Goal: Information Seeking & Learning: Find specific fact

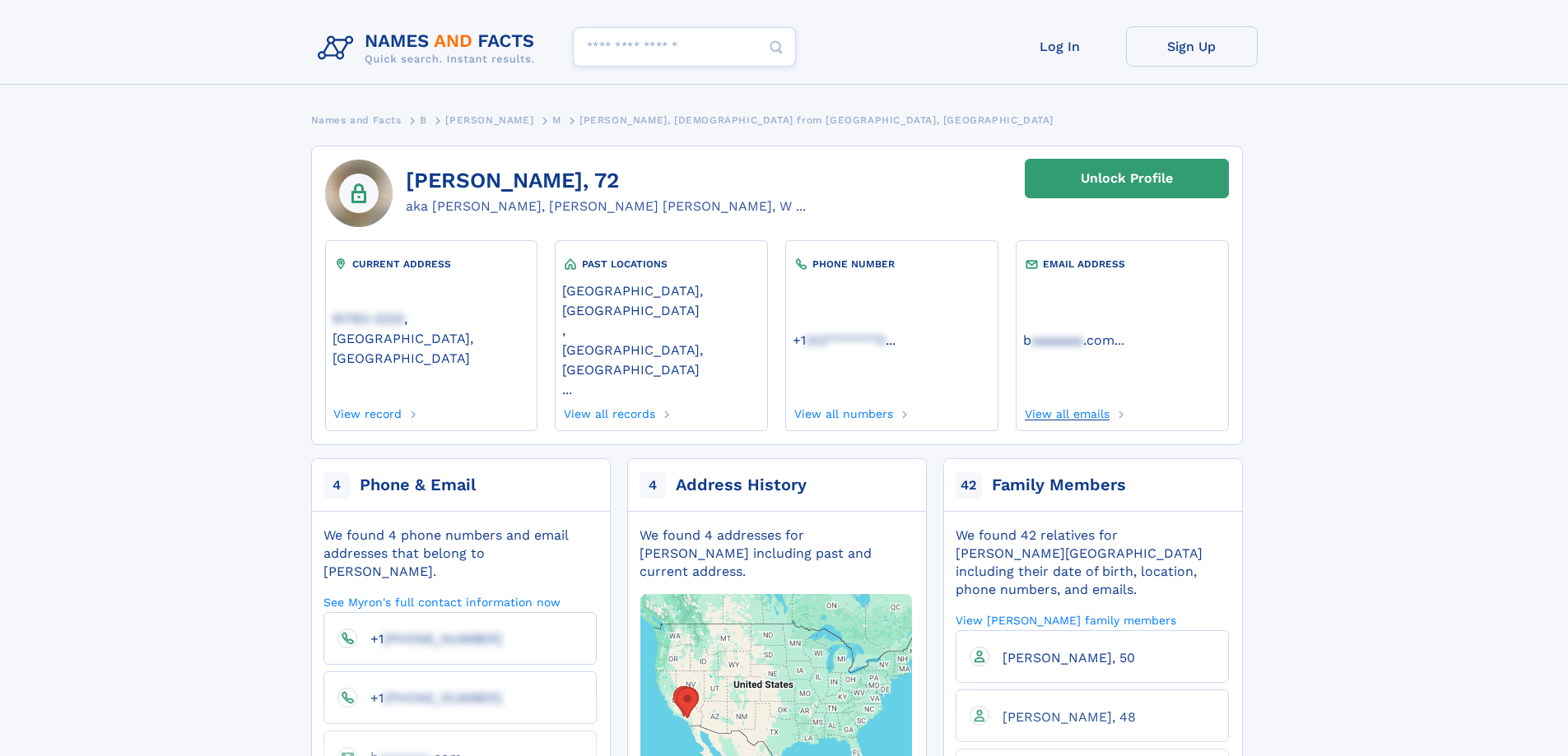
click at [1083, 402] on link "View all emails" at bounding box center [1066, 411] width 86 height 18
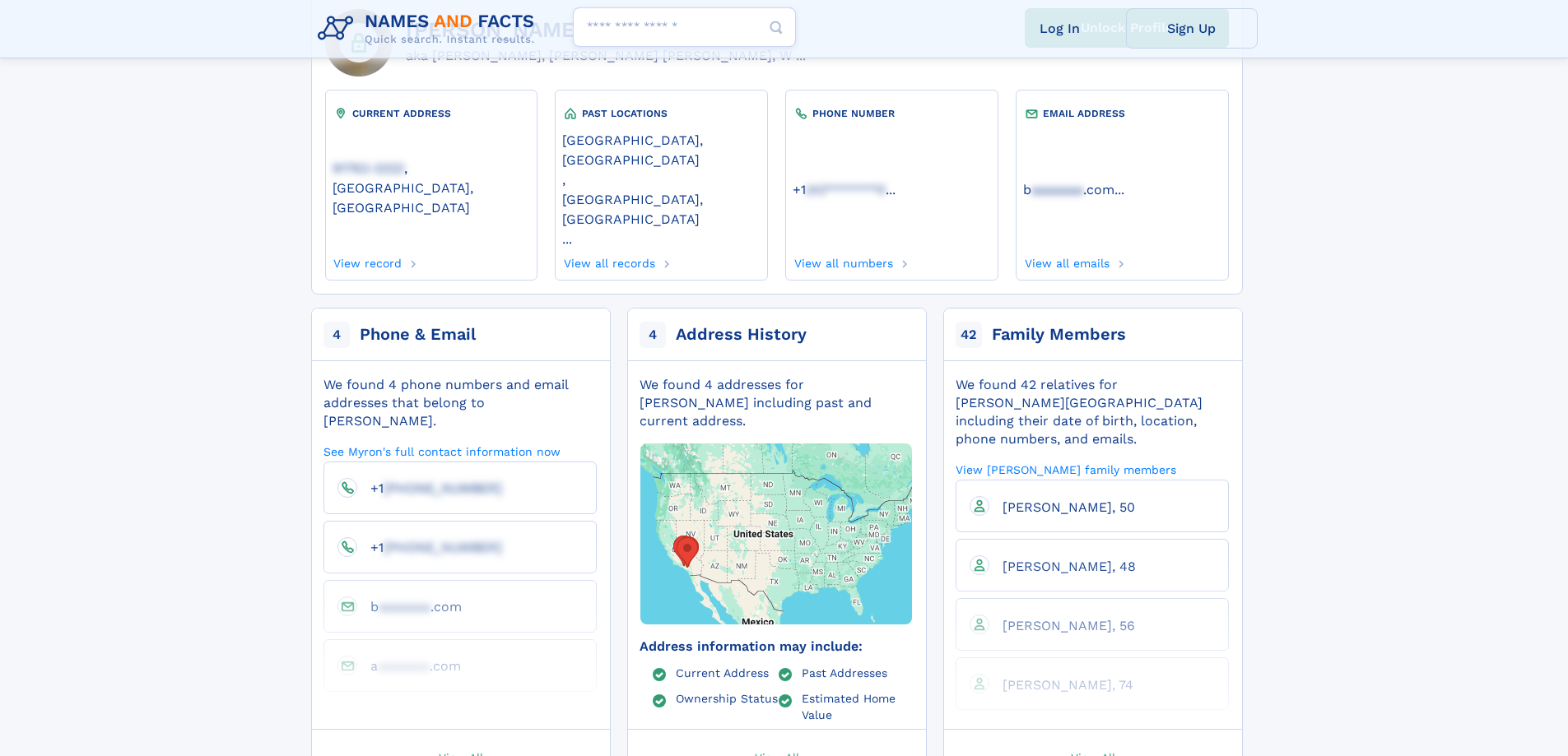
scroll to position [164, 0]
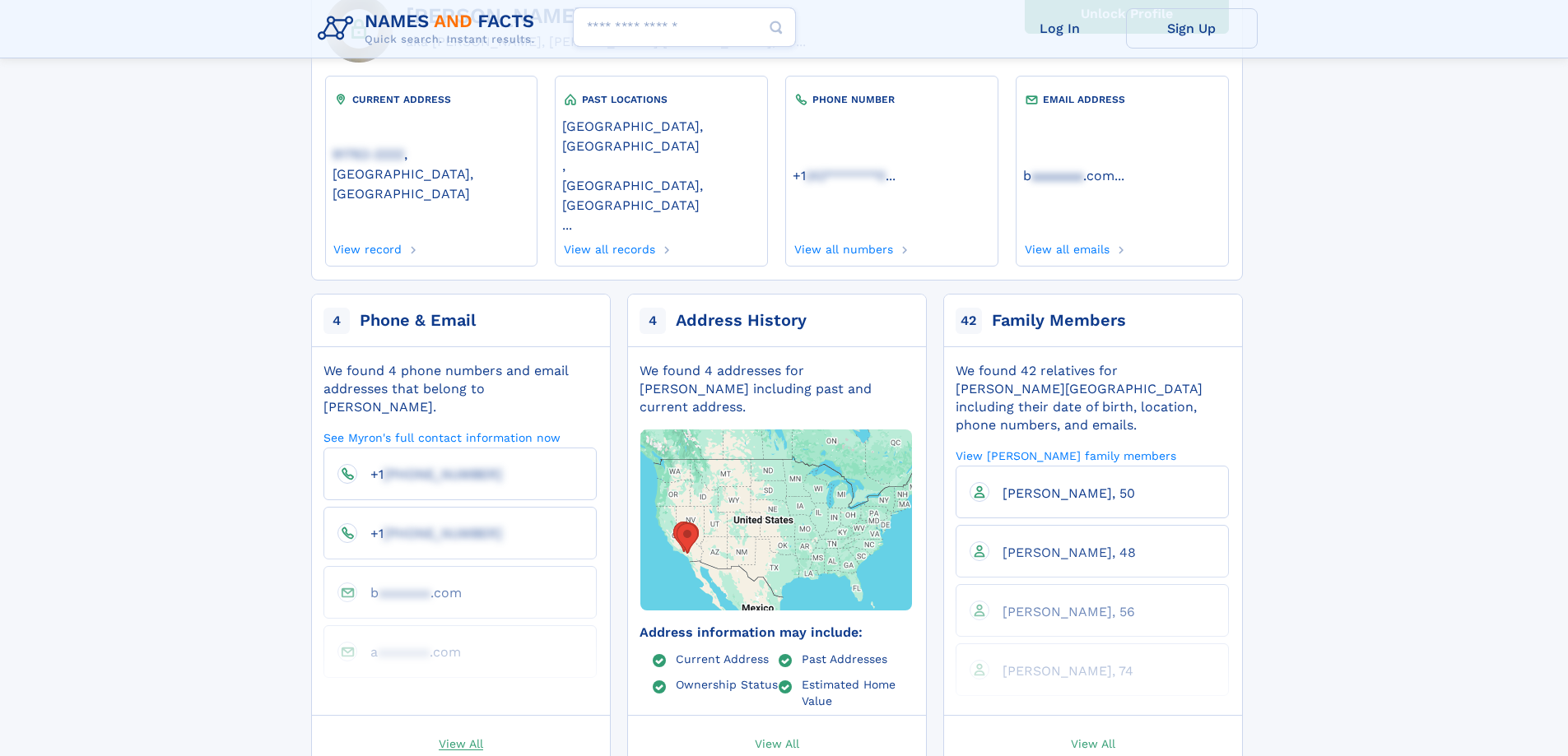
click at [466, 735] on span "View All" at bounding box center [460, 742] width 44 height 15
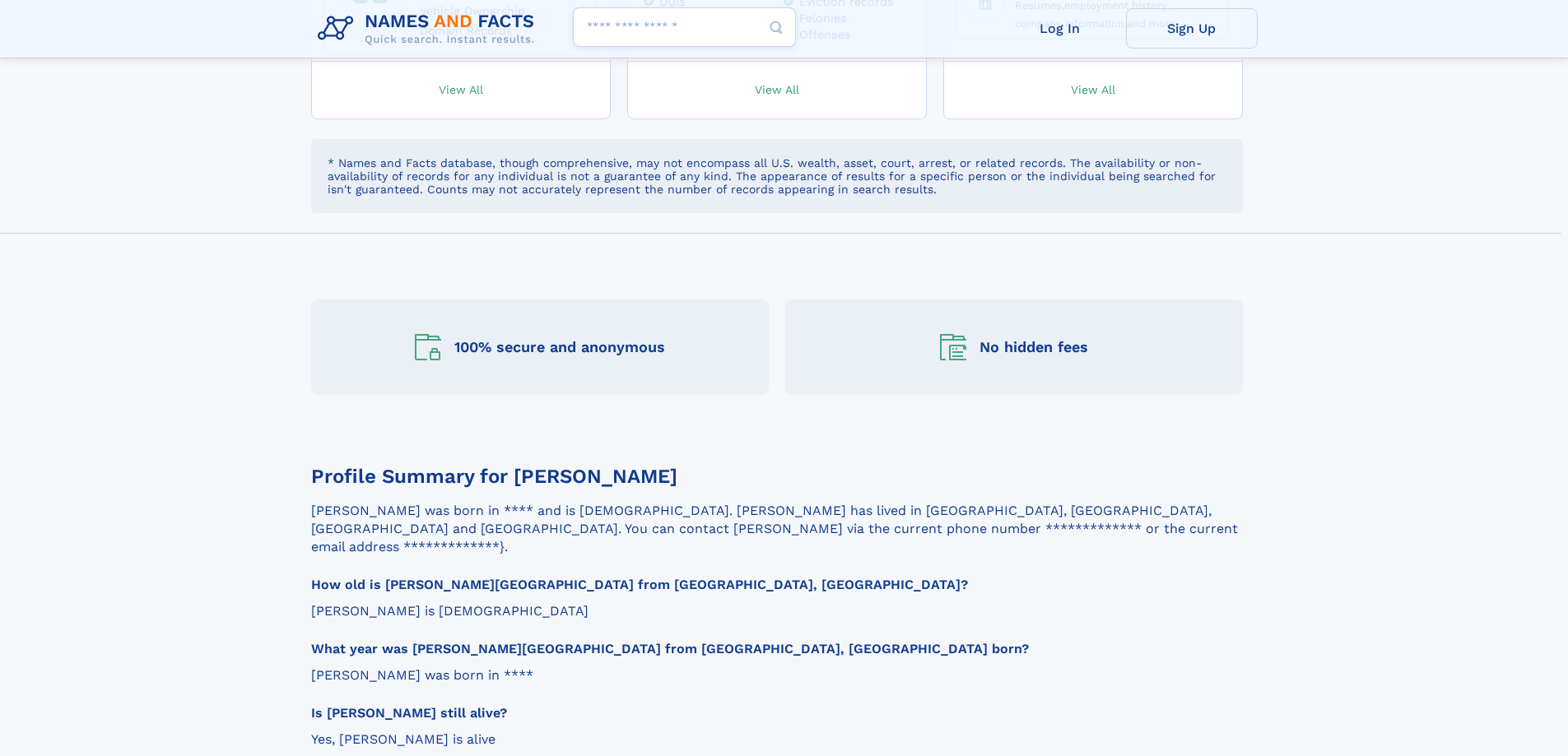
scroll to position [1316, 0]
drag, startPoint x: 715, startPoint y: 435, endPoint x: 761, endPoint y: 437, distance: 46.0
click at [761, 500] on p "**********" at bounding box center [777, 527] width 932 height 54
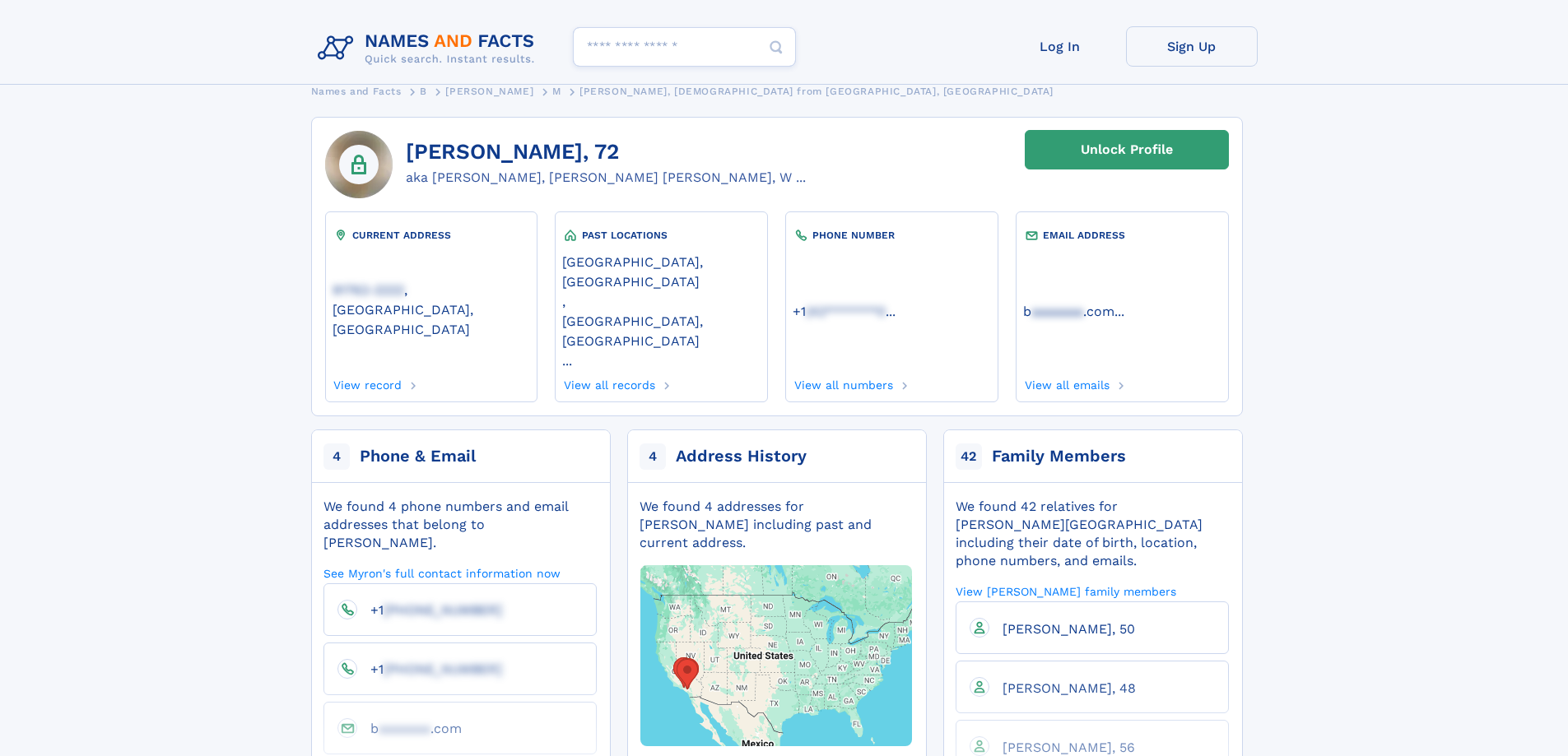
scroll to position [0, 0]
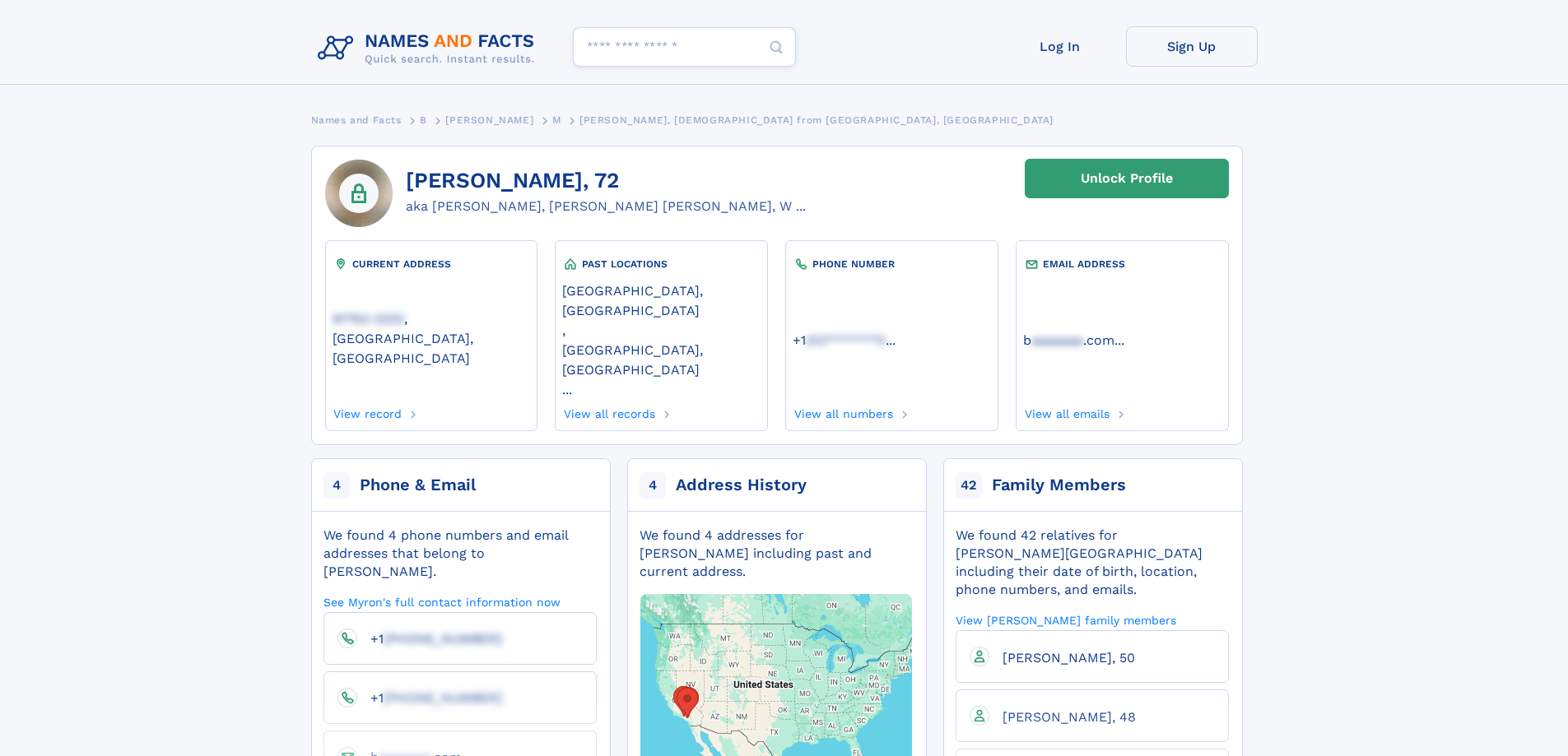
drag, startPoint x: 580, startPoint y: 178, endPoint x: 620, endPoint y: 181, distance: 40.1
click at [620, 181] on h1 "[PERSON_NAME], 72" at bounding box center [605, 181] width 400 height 25
copy h1 "72"
click at [683, 179] on h1 "[PERSON_NAME], 72" at bounding box center [605, 181] width 400 height 25
drag, startPoint x: 580, startPoint y: 176, endPoint x: 612, endPoint y: 176, distance: 32.0
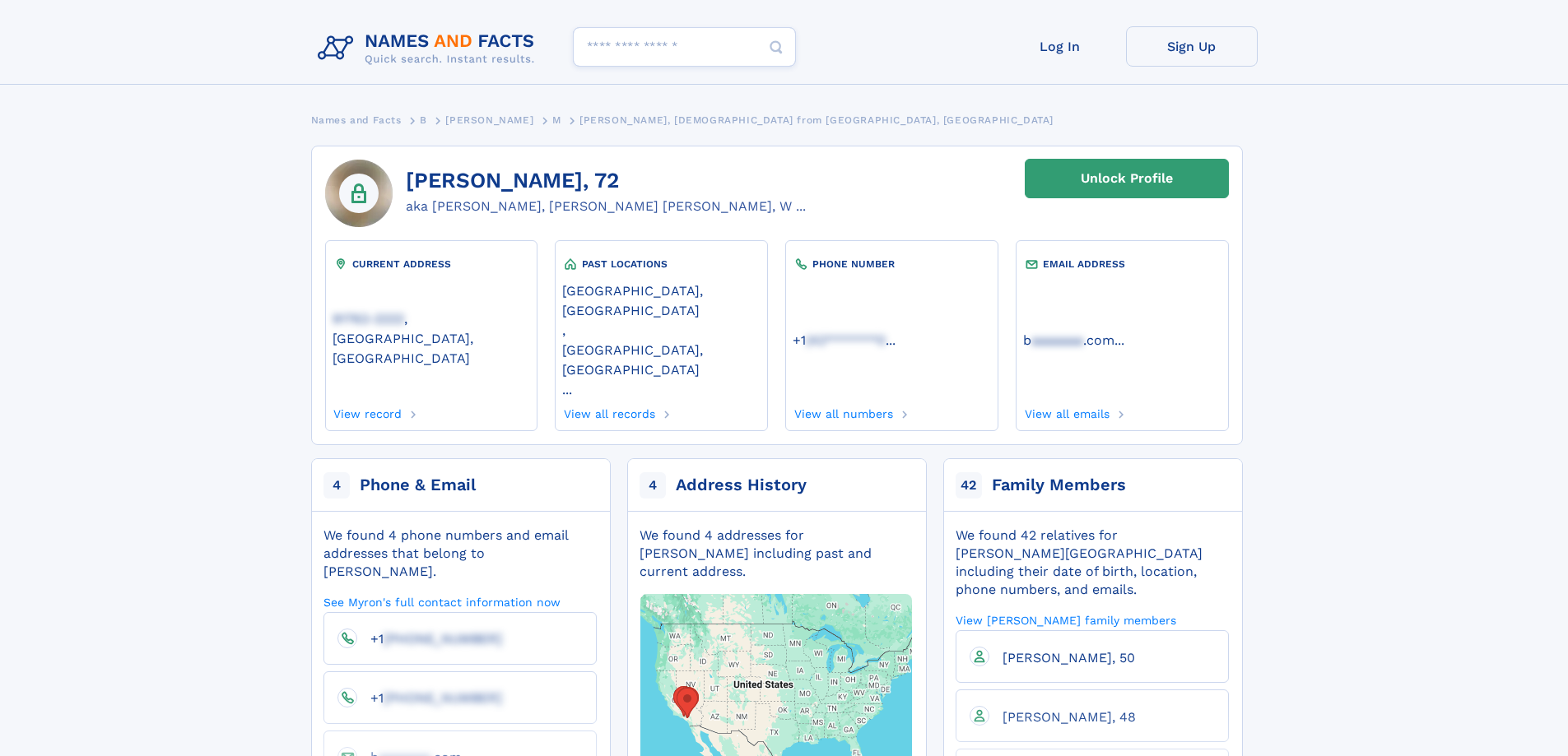
click at [612, 176] on h1 "[PERSON_NAME], 72" at bounding box center [605, 181] width 400 height 25
copy h1 "72"
drag, startPoint x: 410, startPoint y: 181, endPoint x: 560, endPoint y: 181, distance: 150.0
click at [560, 181] on h1 "[PERSON_NAME], 72" at bounding box center [605, 181] width 400 height 25
copy h1 "[PERSON_NAME]"
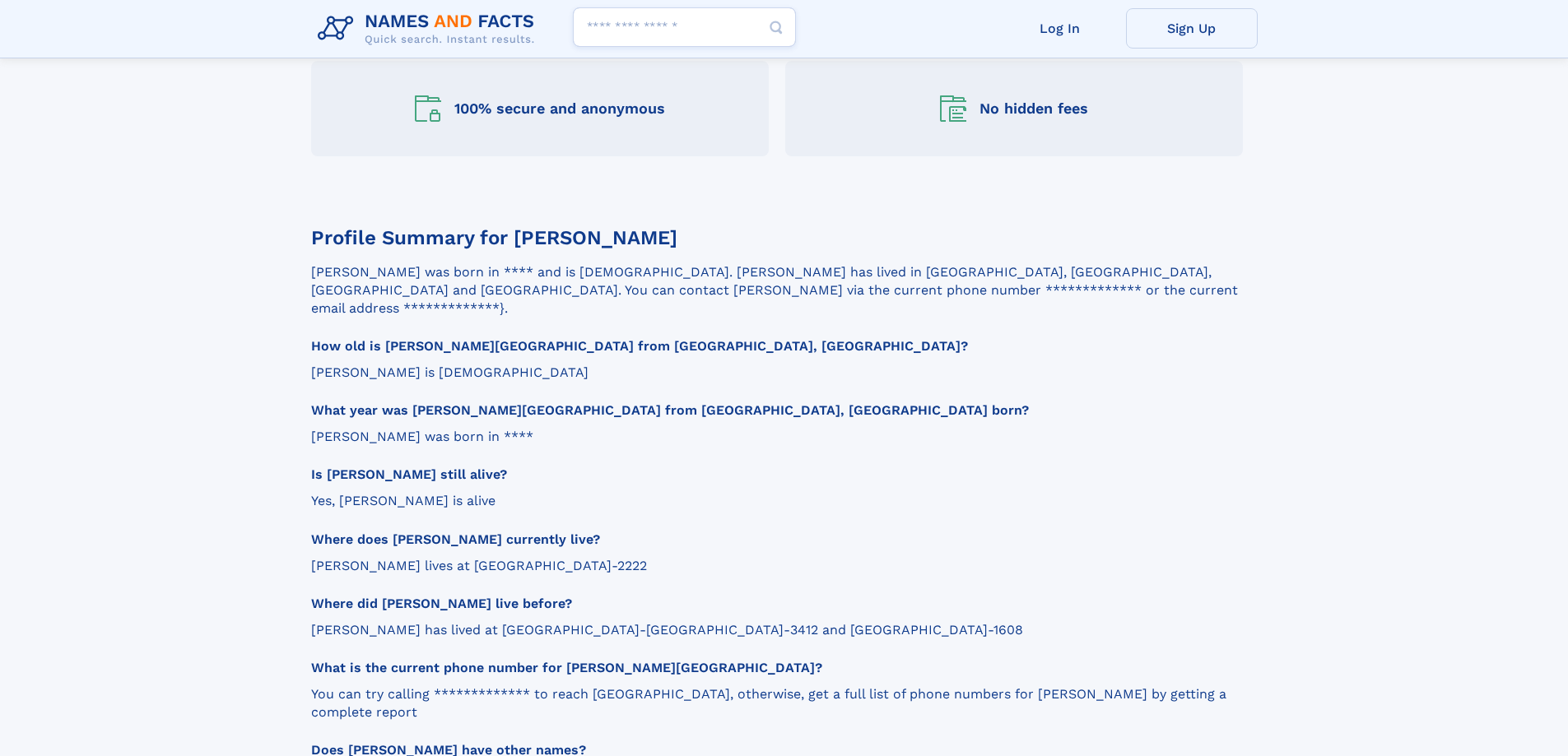
scroll to position [1562, 0]
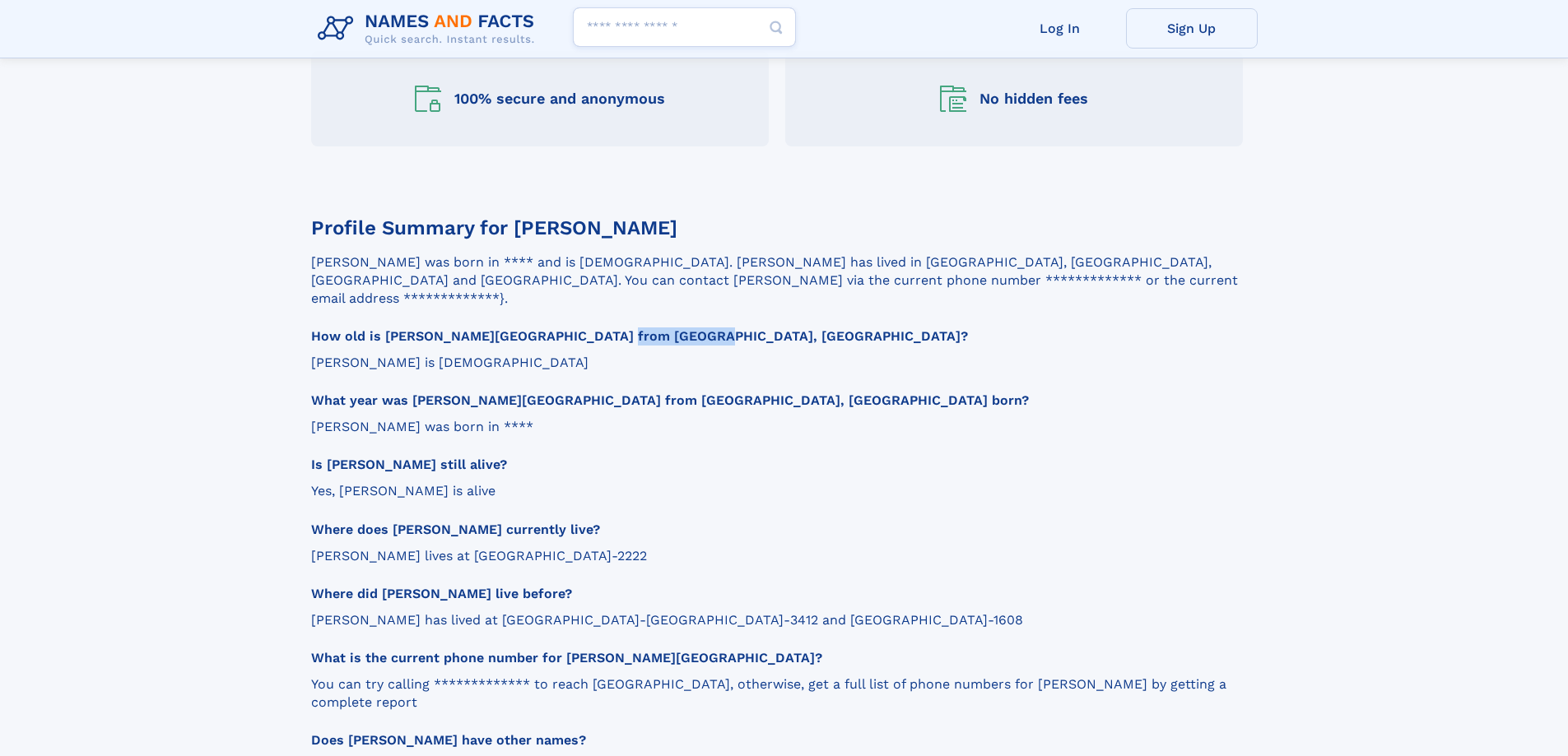
drag, startPoint x: 517, startPoint y: 227, endPoint x: 590, endPoint y: 225, distance: 73.0
click at [590, 327] on h3 "How old is [PERSON_NAME][GEOGRAPHIC_DATA] from [GEOGRAPHIC_DATA], [GEOGRAPHIC_D…" at bounding box center [777, 336] width 932 height 18
drag, startPoint x: 910, startPoint y: 236, endPoint x: 878, endPoint y: 224, distance: 34.2
click at [906, 327] on div "How old is [PERSON_NAME][GEOGRAPHIC_DATA] from [GEOGRAPHIC_DATA], [GEOGRAPHIC_D…" at bounding box center [777, 349] width 932 height 44
drag, startPoint x: 715, startPoint y: 170, endPoint x: 963, endPoint y: 171, distance: 248.0
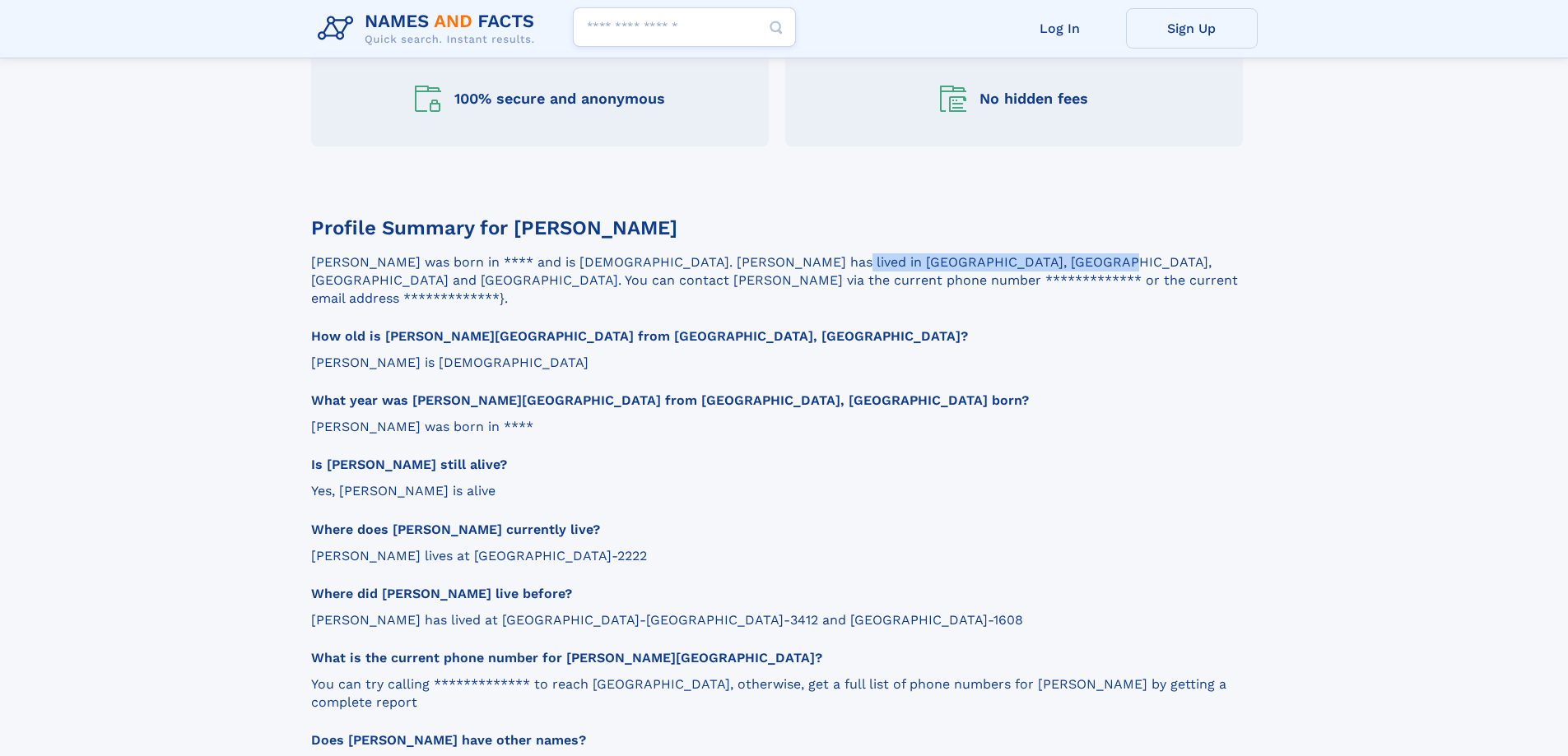
click at [963, 253] on p "**********" at bounding box center [777, 279] width 932 height 54
click at [857, 219] on section "**********" at bounding box center [777, 571] width 932 height 704
drag, startPoint x: 722, startPoint y: 173, endPoint x: 765, endPoint y: 167, distance: 43.4
click at [765, 253] on p "**********" at bounding box center [777, 279] width 932 height 54
drag, startPoint x: 599, startPoint y: 170, endPoint x: 763, endPoint y: 170, distance: 164.0
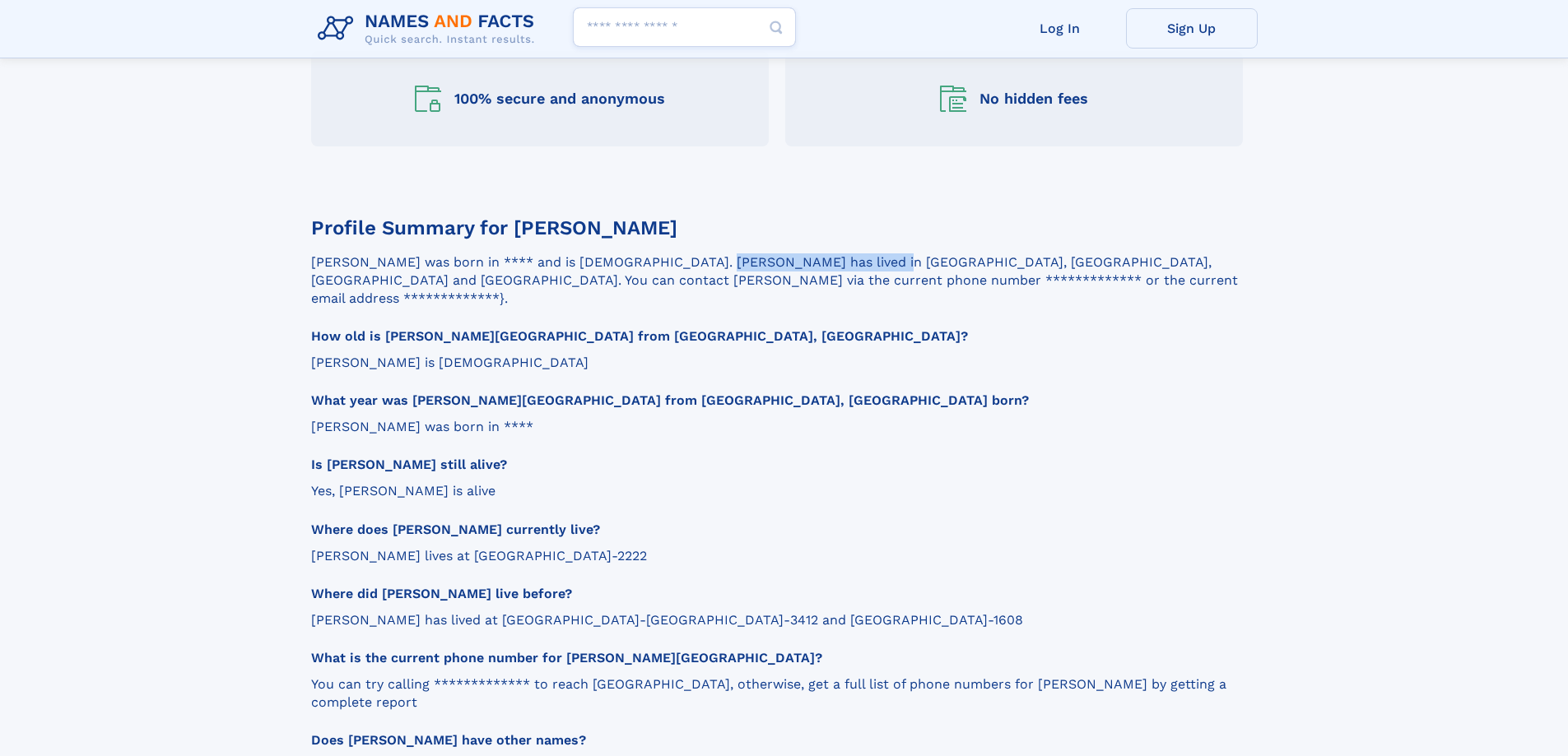
click at [763, 253] on p "**********" at bounding box center [777, 279] width 932 height 54
click at [1208, 391] on h3 "What year was [PERSON_NAME][GEOGRAPHIC_DATA] from [GEOGRAPHIC_DATA], [GEOGRAPHI…" at bounding box center [777, 400] width 932 height 18
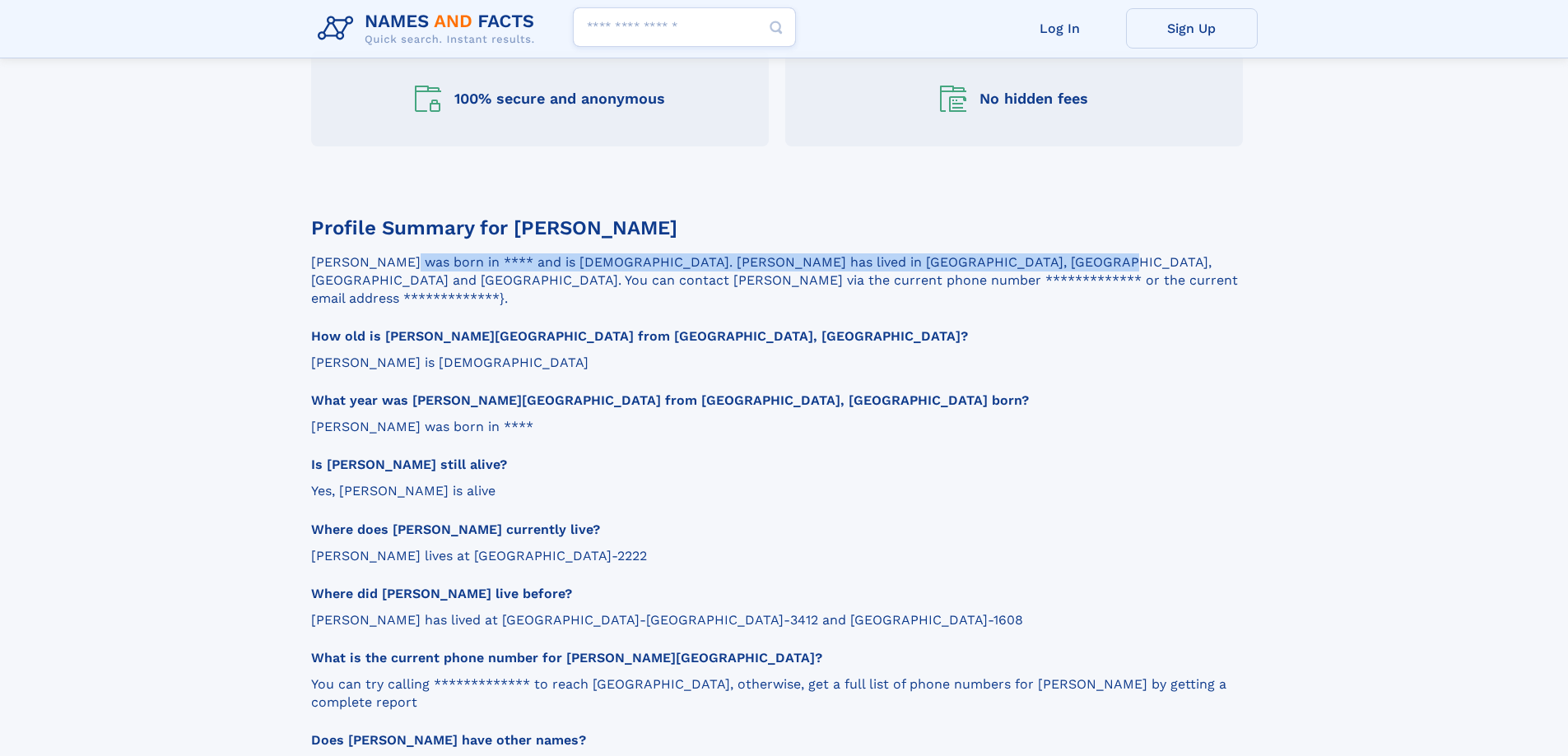
drag, startPoint x: 312, startPoint y: 170, endPoint x: 961, endPoint y: 166, distance: 649.0
click at [961, 253] on p "**********" at bounding box center [777, 279] width 932 height 54
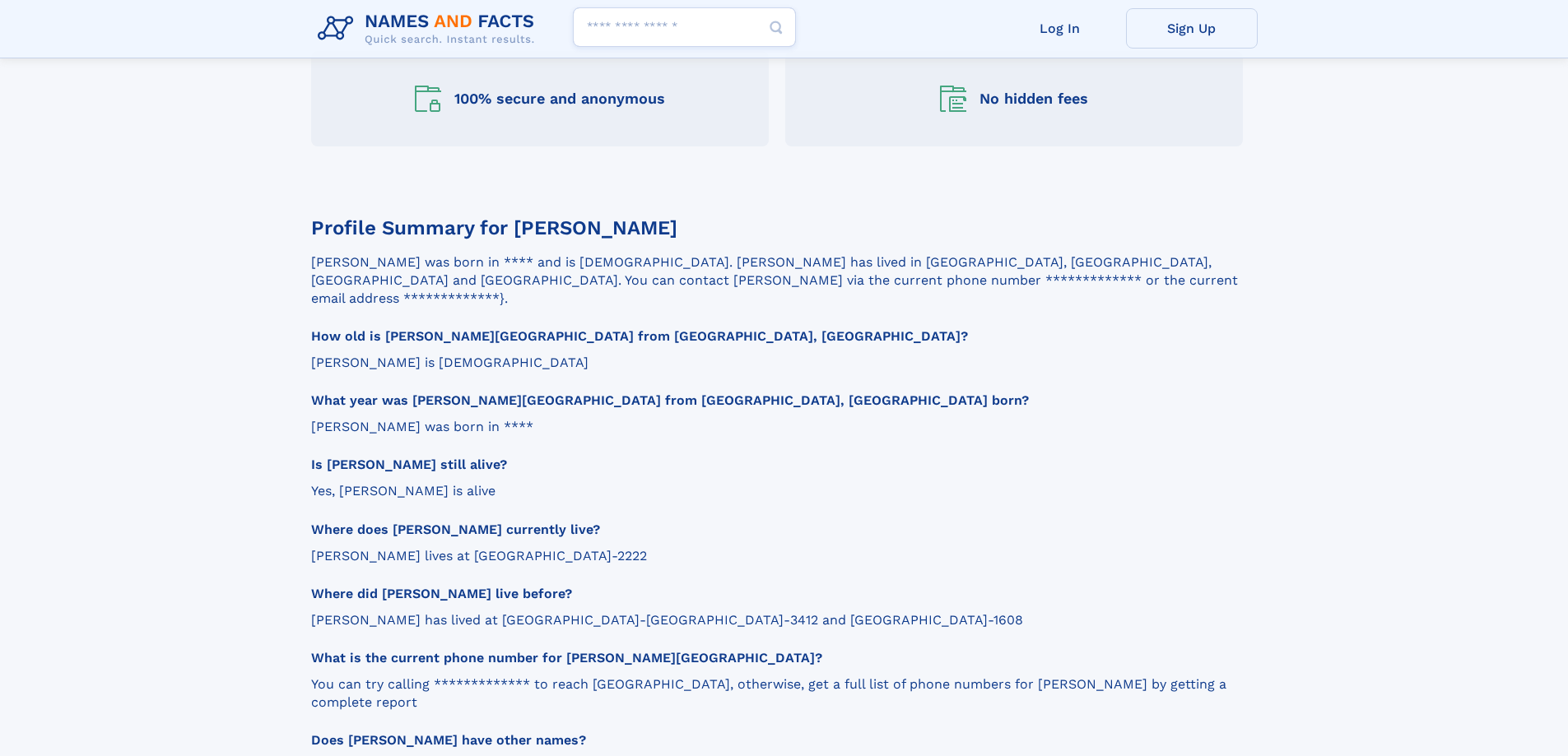
click at [823, 327] on div "How old is [PERSON_NAME][GEOGRAPHIC_DATA] from [GEOGRAPHIC_DATA], [GEOGRAPHIC_D…" at bounding box center [777, 349] width 932 height 44
drag, startPoint x: 720, startPoint y: 171, endPoint x: 765, endPoint y: 167, distance: 45.2
click at [765, 253] on p "**********" at bounding box center [777, 279] width 932 height 54
drag, startPoint x: 1456, startPoint y: 194, endPoint x: 1447, endPoint y: 192, distance: 9.2
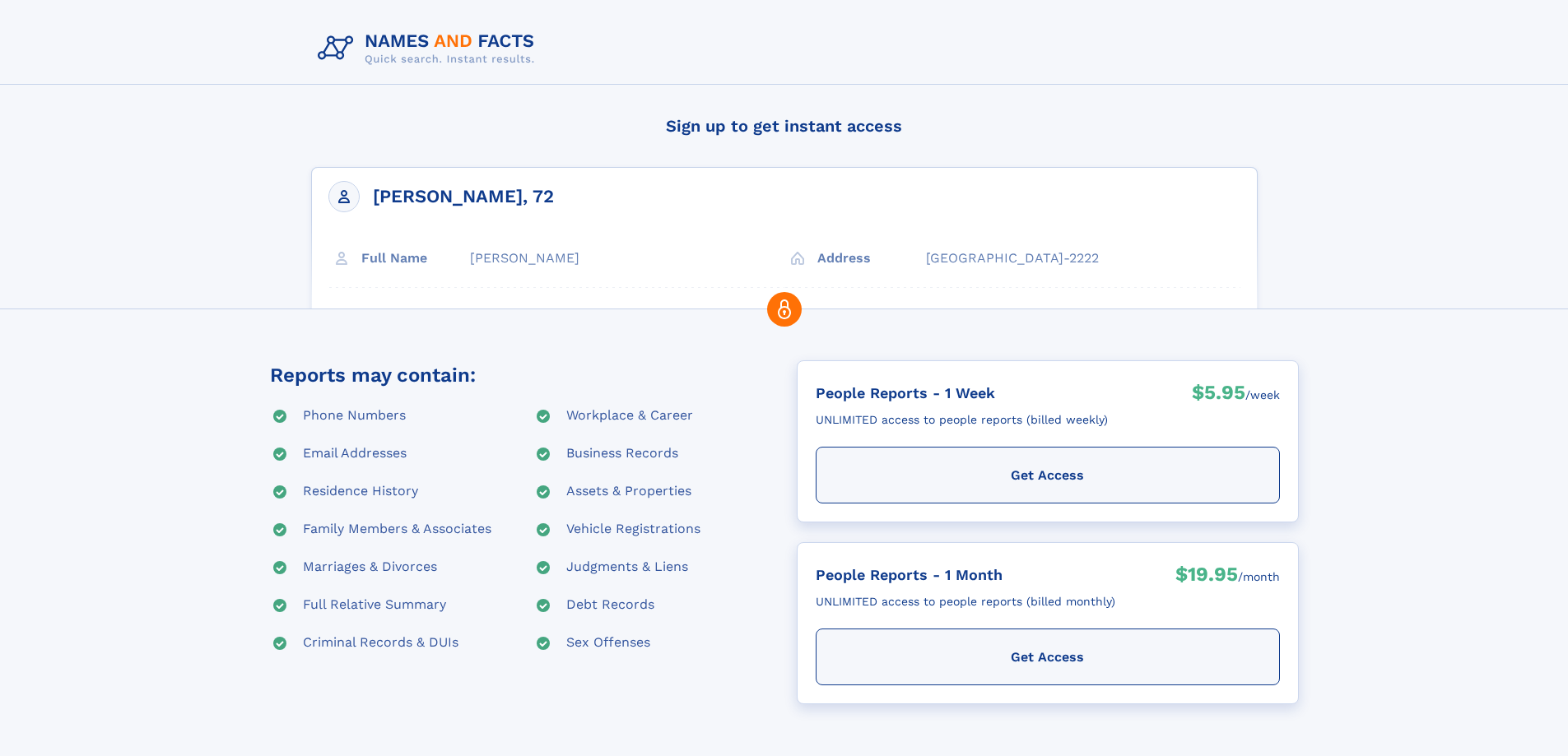
drag, startPoint x: 919, startPoint y: 260, endPoint x: 1163, endPoint y: 263, distance: 244.0
click at [1163, 263] on div "Myron W Bland, 72 Full Name Myron W Bland Address Ontario, CA 91762-2222" at bounding box center [784, 284] width 946 height 236
click at [1100, 333] on div at bounding box center [784, 326] width 1568 height 35
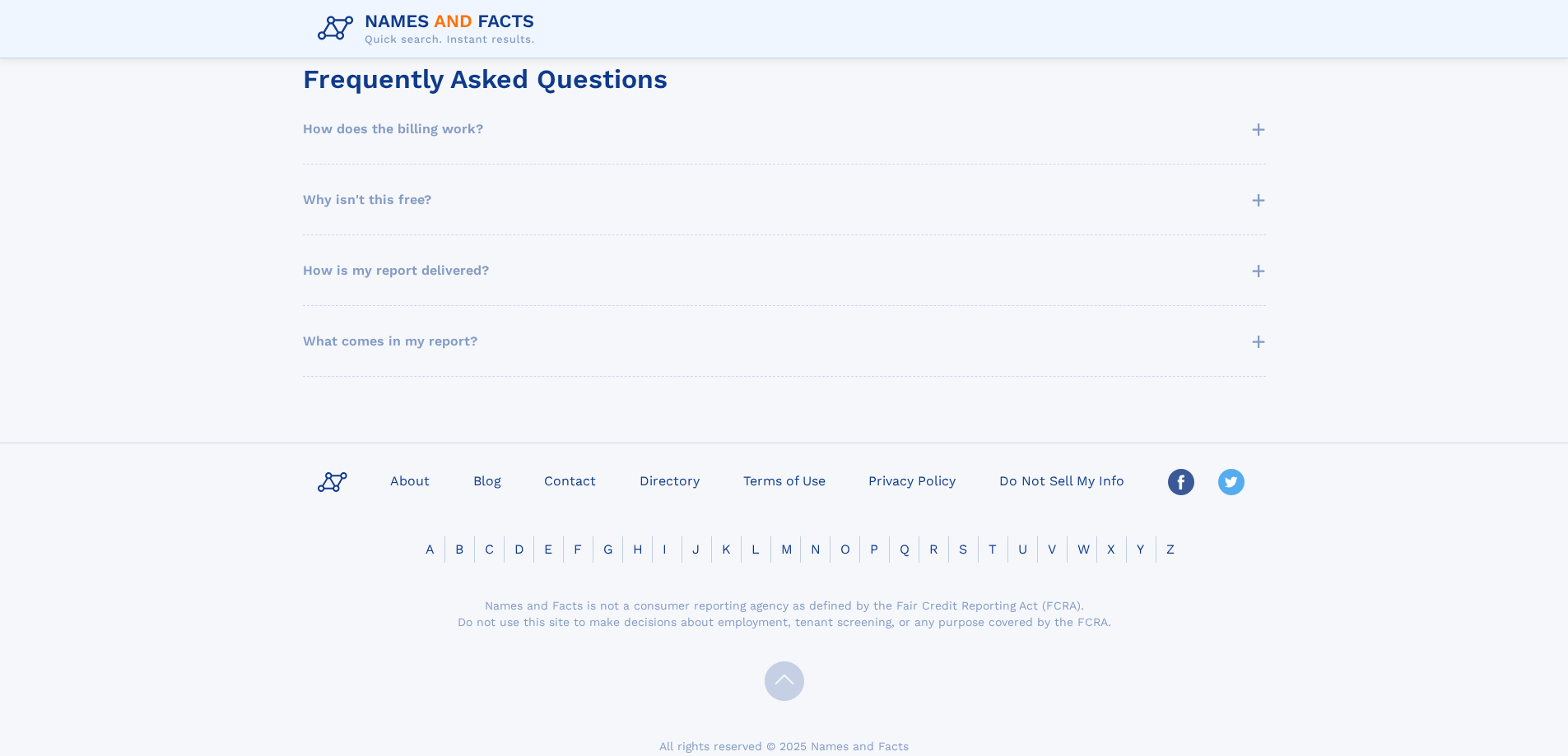
scroll to position [916, 0]
